Goal: Task Accomplishment & Management: Manage account settings

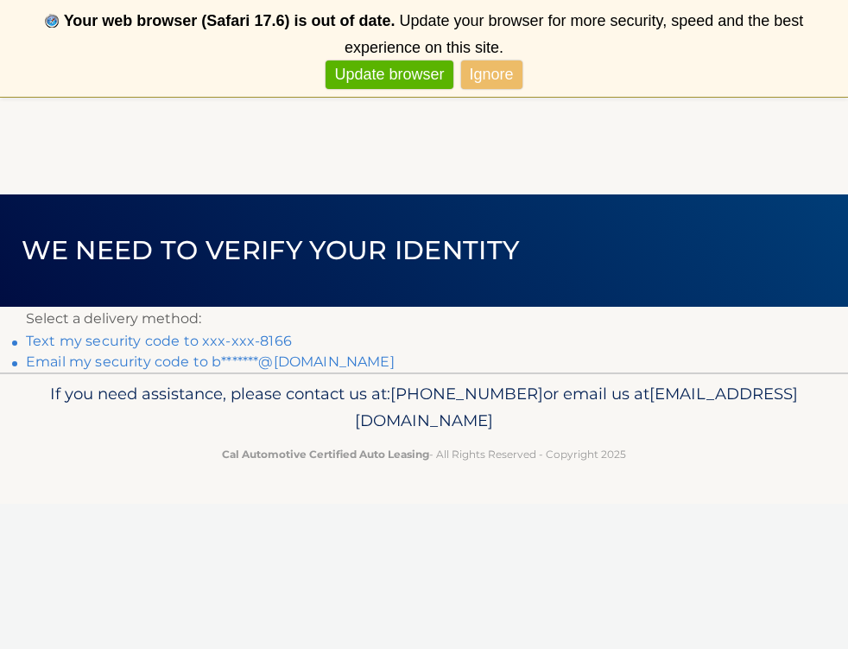
click at [156, 343] on link "Text my security code to xxx-xxx-8166" at bounding box center [159, 341] width 266 height 16
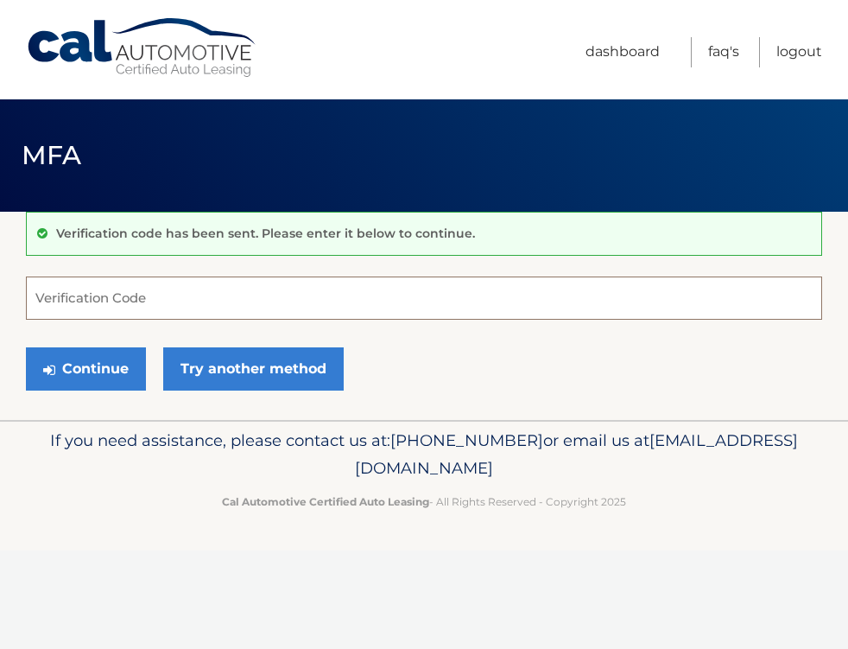
click at [78, 301] on input "Verification Code" at bounding box center [424, 297] width 796 height 43
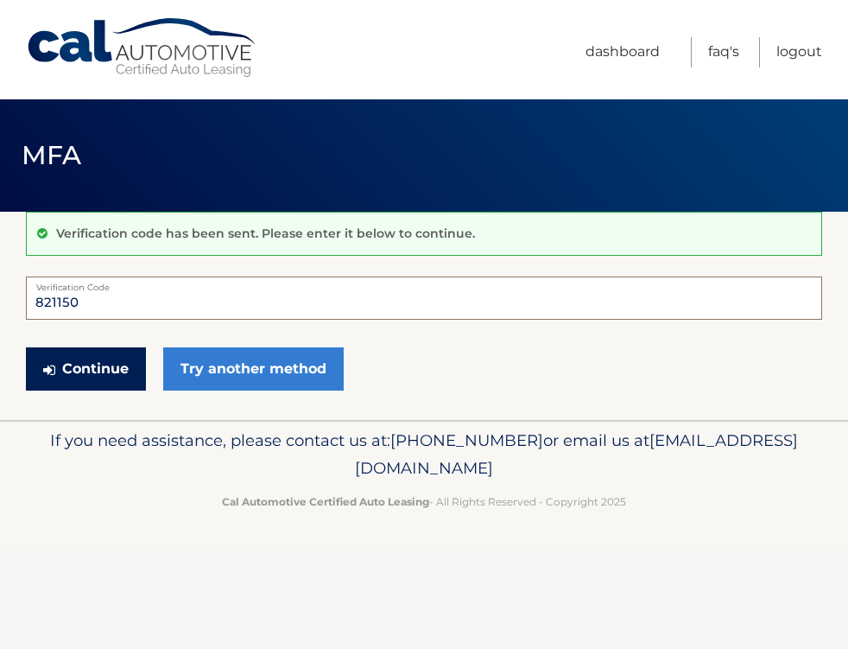
type input "821150"
click at [78, 372] on button "Continue" at bounding box center [86, 368] width 120 height 43
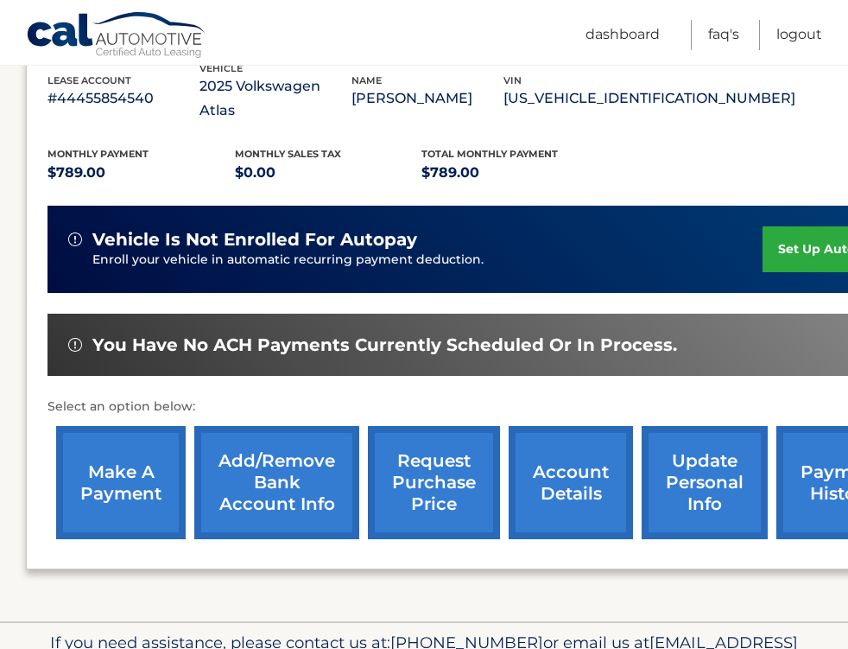
scroll to position [328, 0]
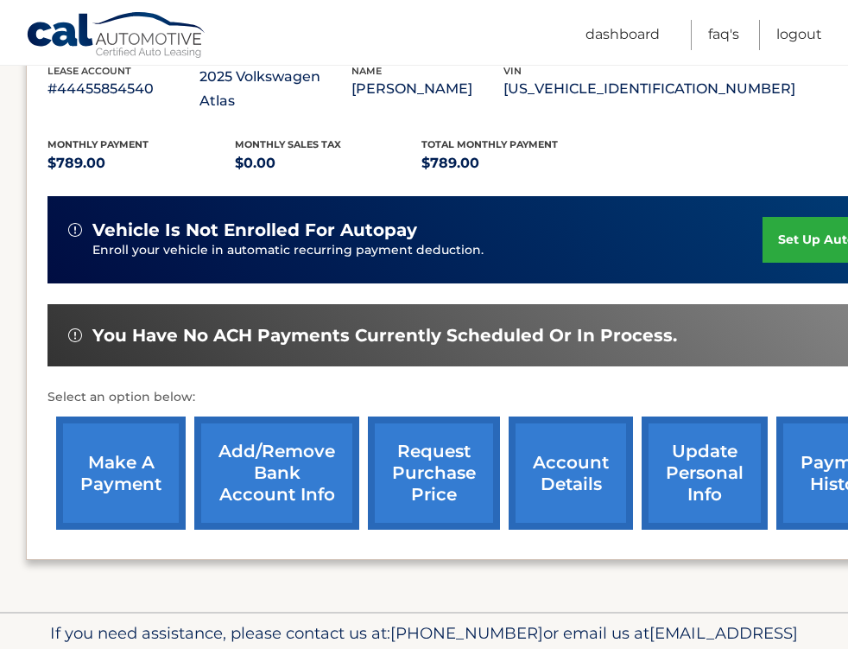
click at [95, 431] on link "make a payment" at bounding box center [121, 472] width 130 height 113
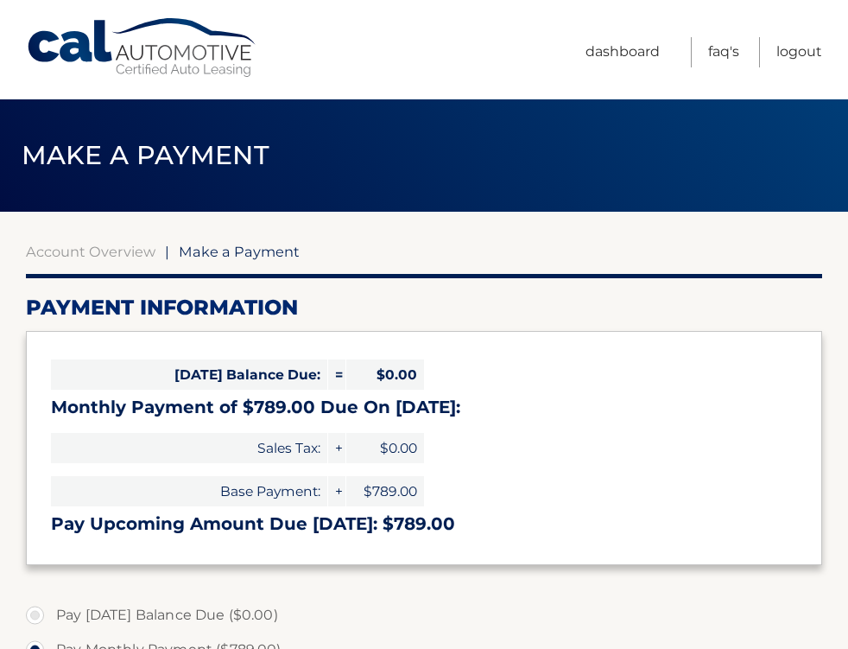
select select "MDU2MTk4ZGMtNTFmYy00NmRhLTg1M2MtYjVmNTU5NjM2MzI2"
click at [795, 52] on link "Logout" at bounding box center [799, 52] width 46 height 30
